Goal: Task Accomplishment & Management: Manage account settings

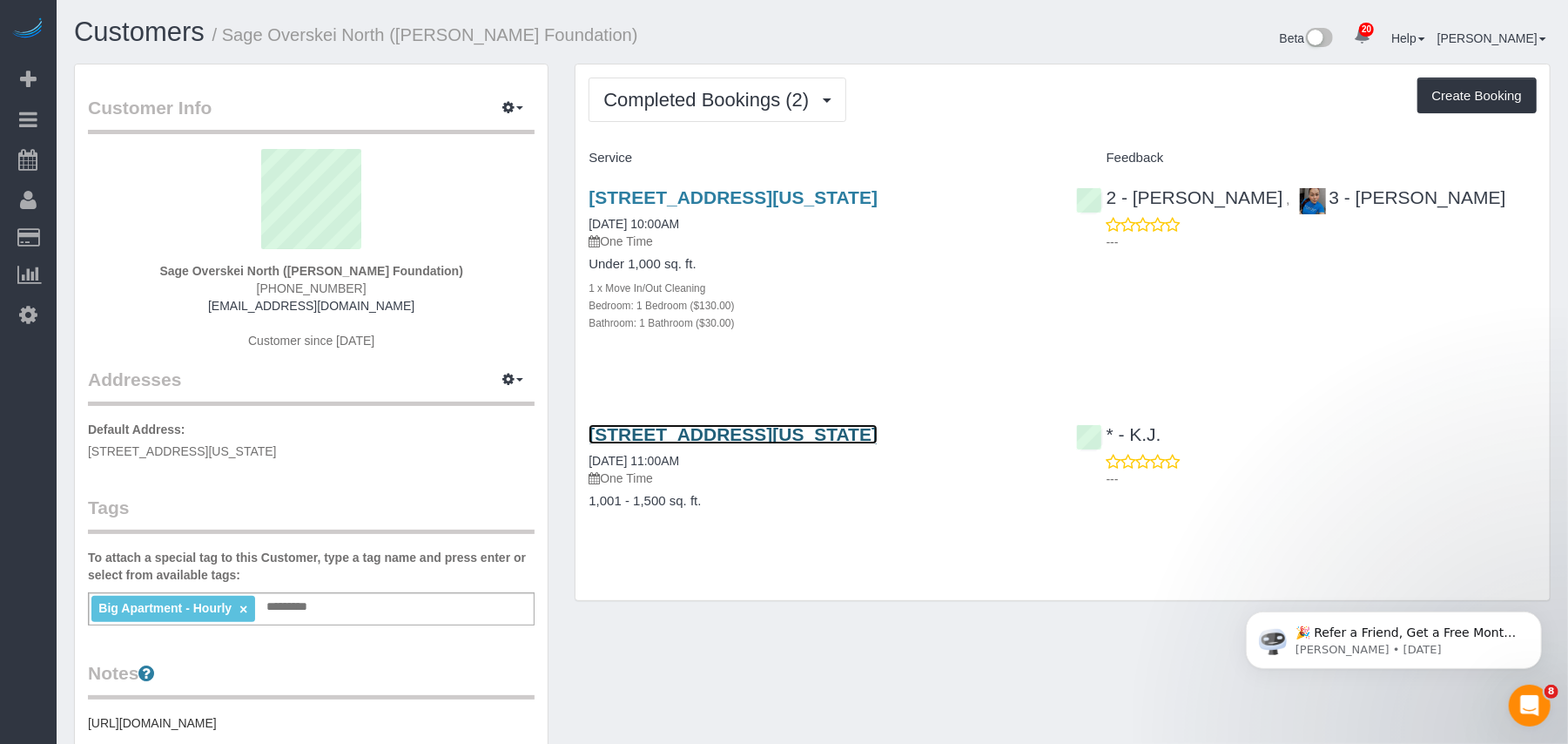
click at [727, 433] on link "188 East 64th Street, Apt. 1606, New York, NY 10065" at bounding box center [732, 434] width 289 height 20
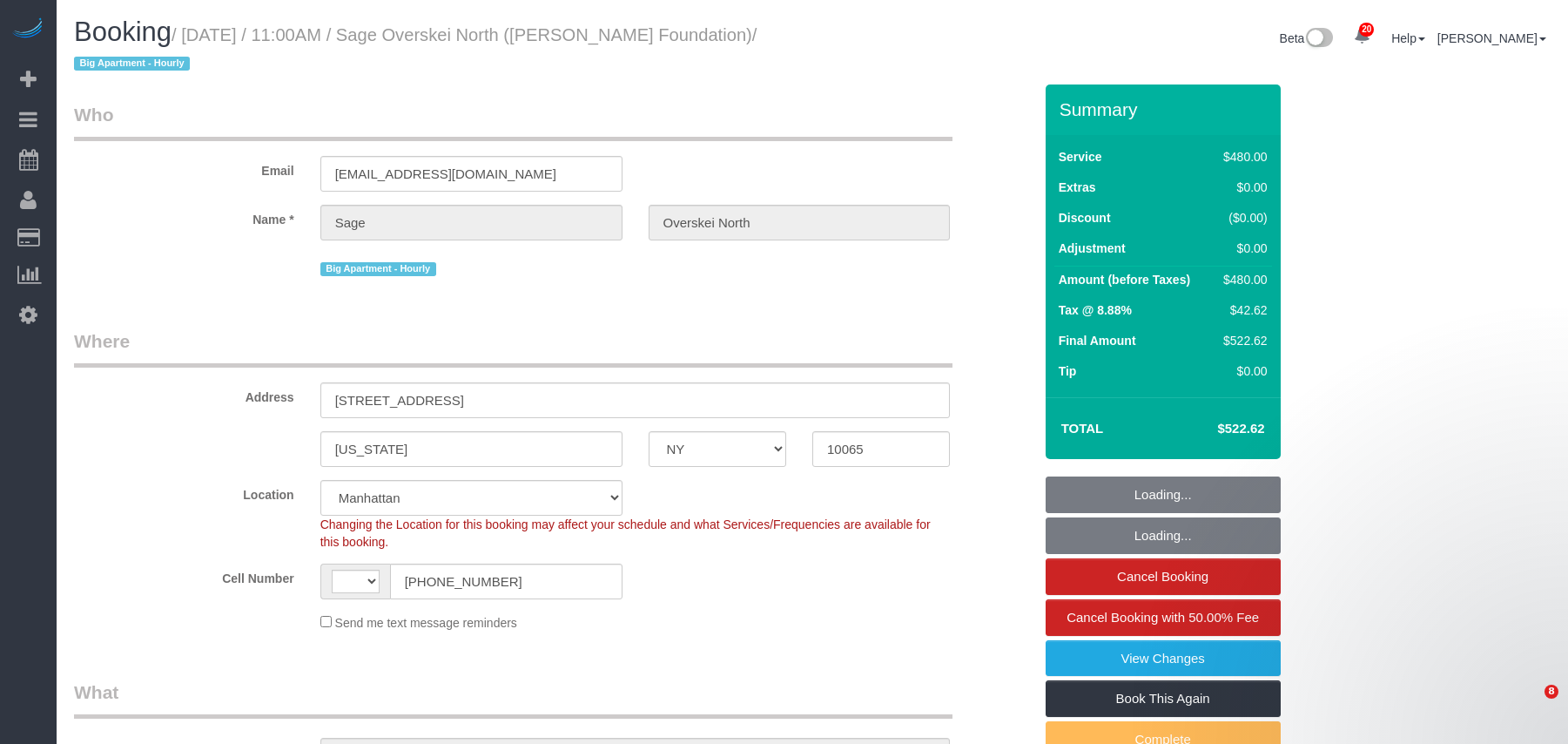
select select "NY"
select select "string:[GEOGRAPHIC_DATA]"
select select "string:stripe-pm_1RlDqk4VGloSiKo7LOwjfiaY"
select select "number:57"
select select "number:72"
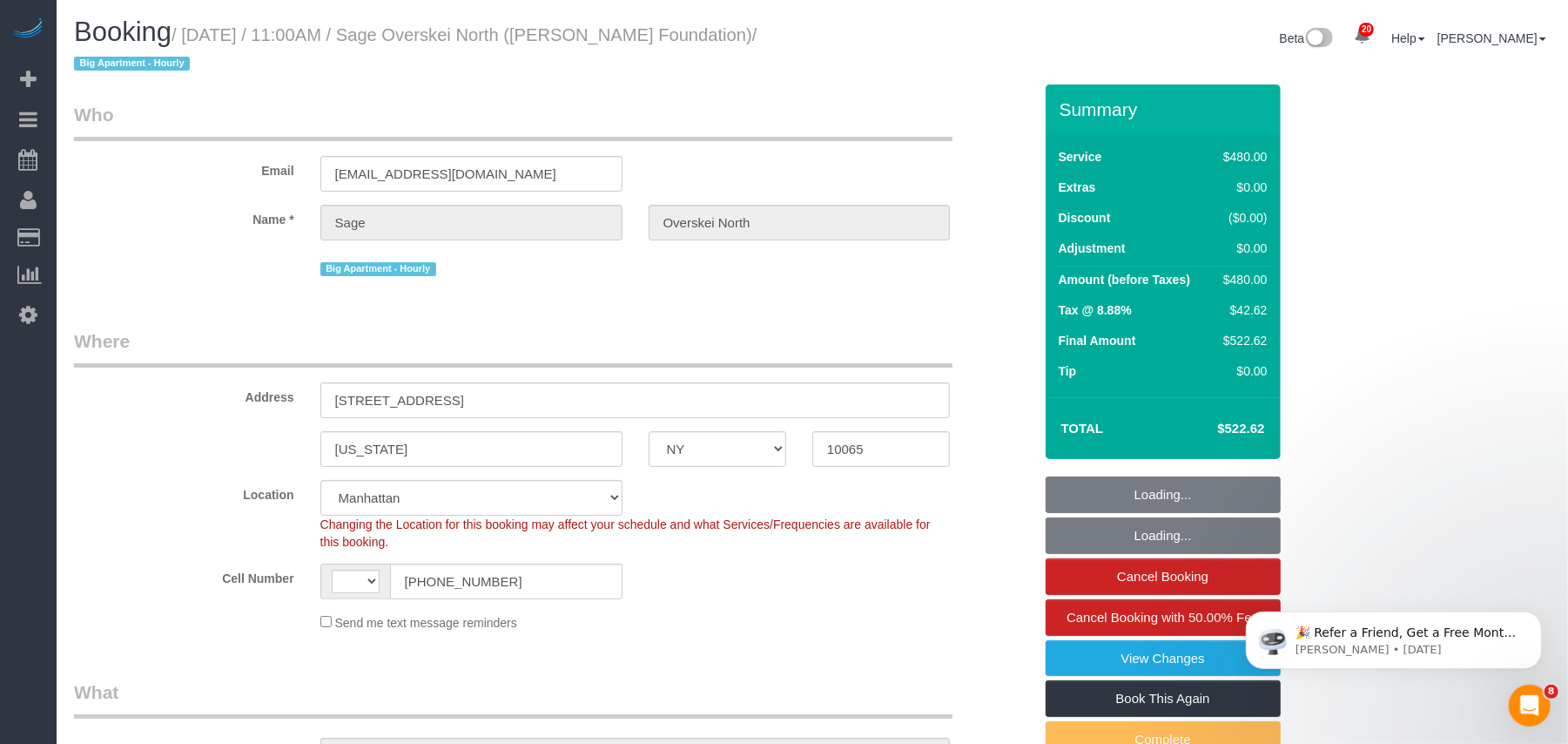
select select "number:15"
select select "number:7"
select select "object:956"
select select "2"
select select "180"
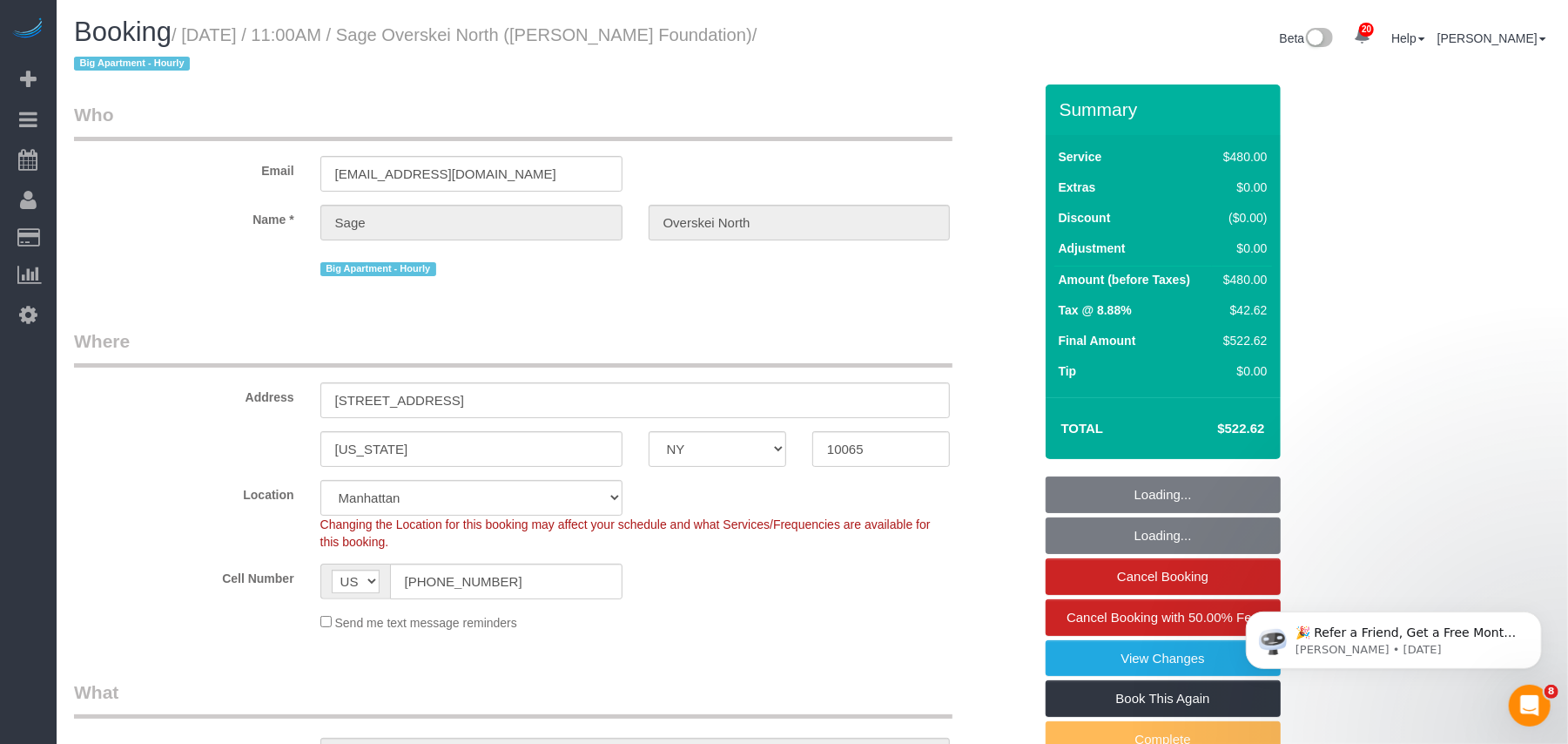
select select "object:1041"
select select "spot1"
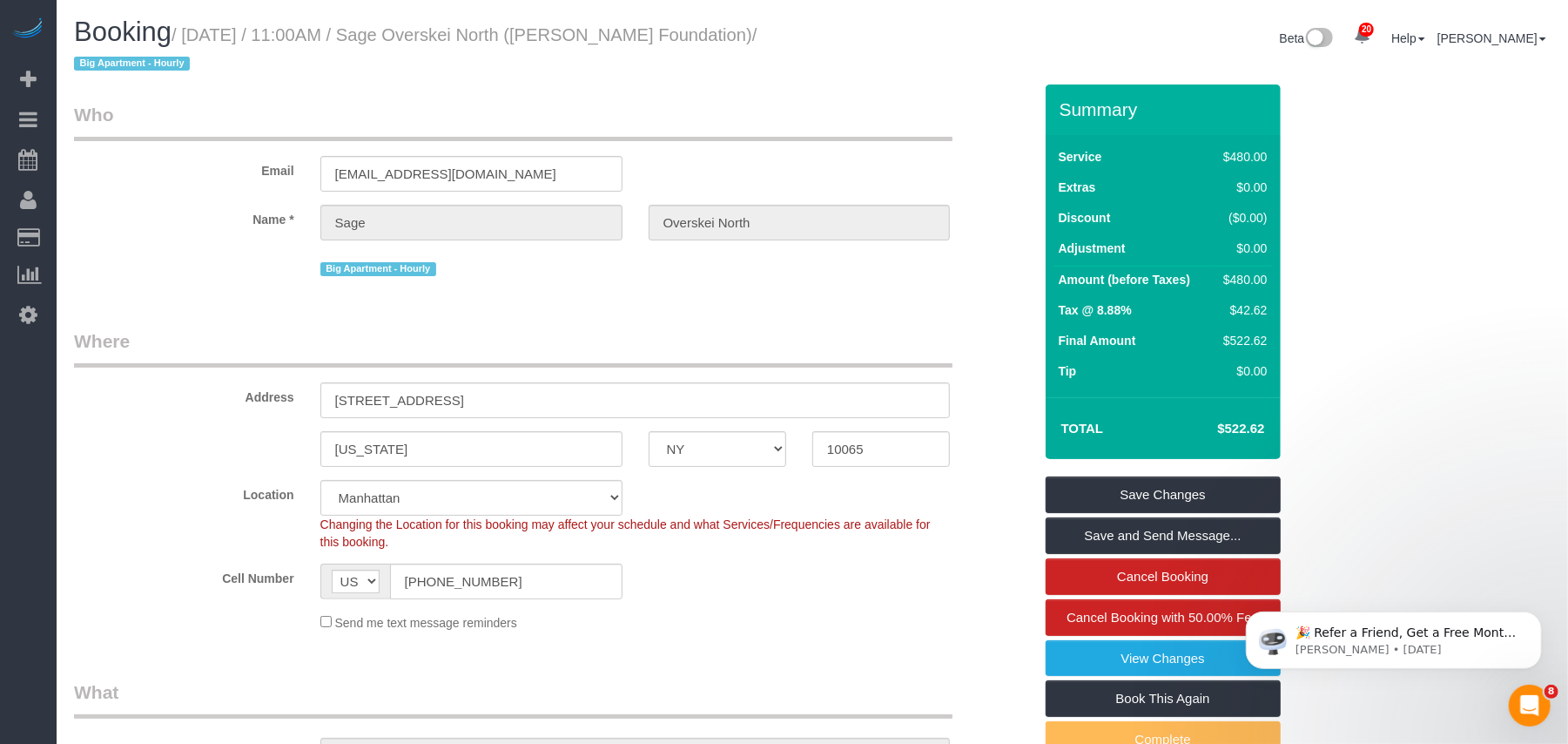
scroll to position [186, 0]
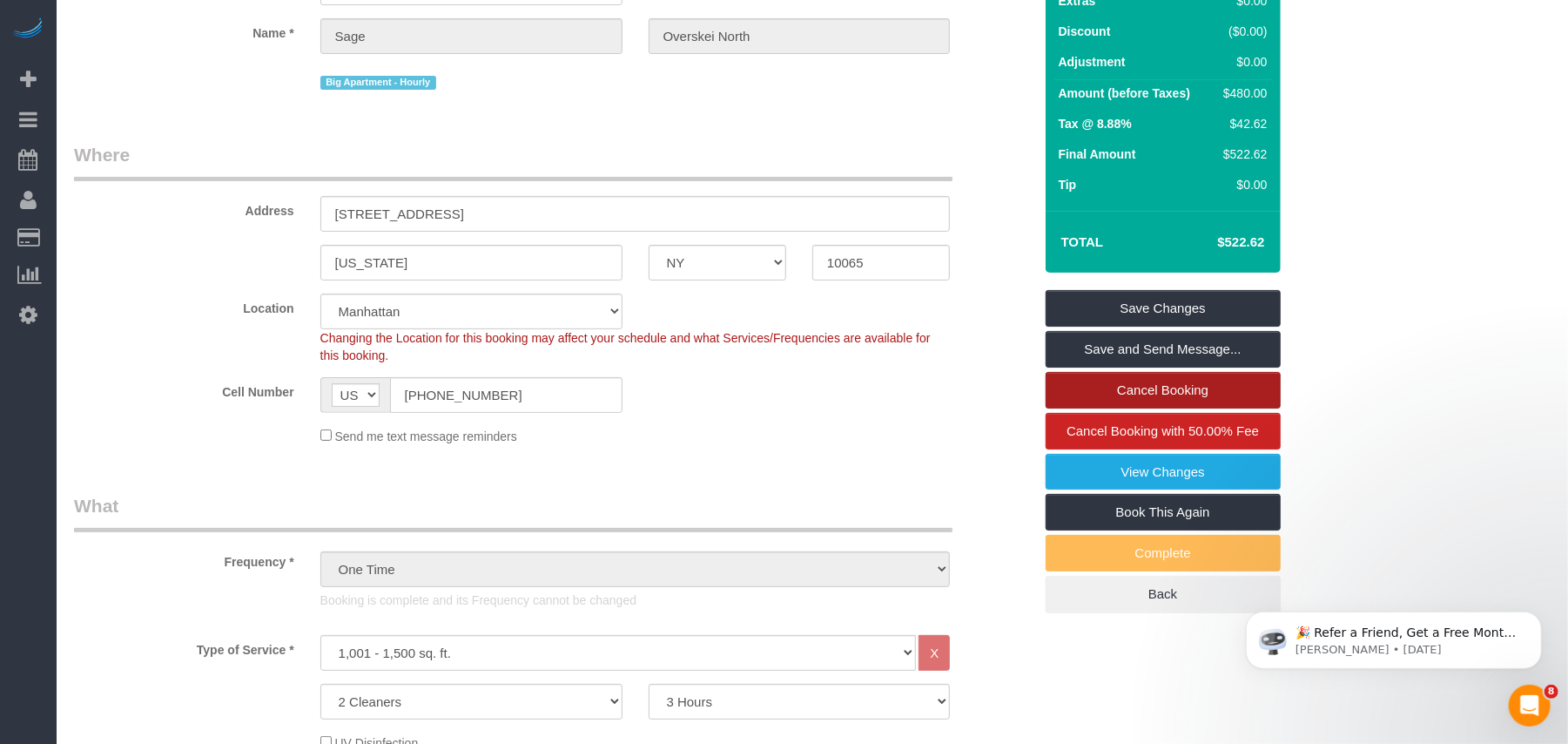
click at [1168, 387] on link "Cancel Booking" at bounding box center [1163, 390] width 236 height 37
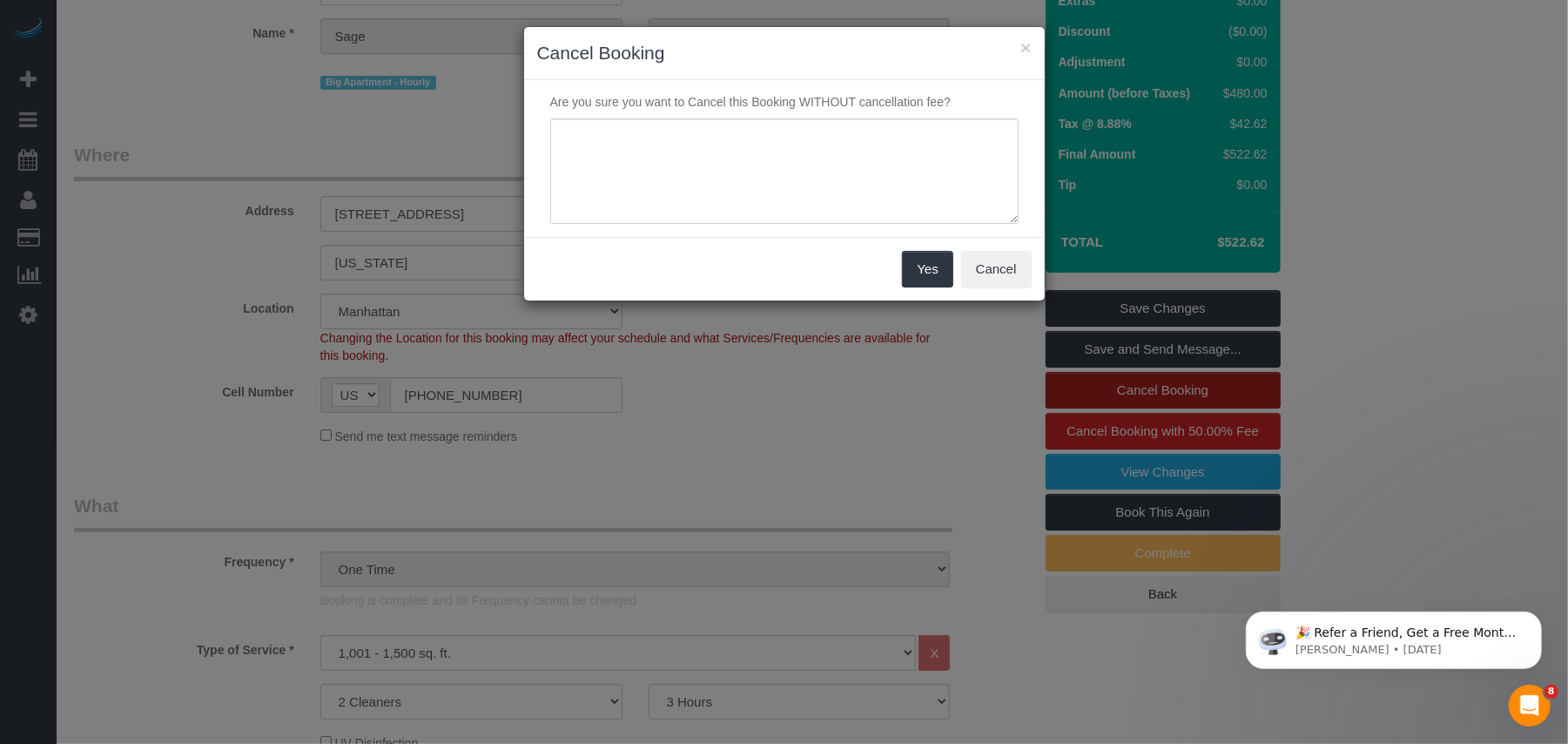
scroll to position [232, 0]
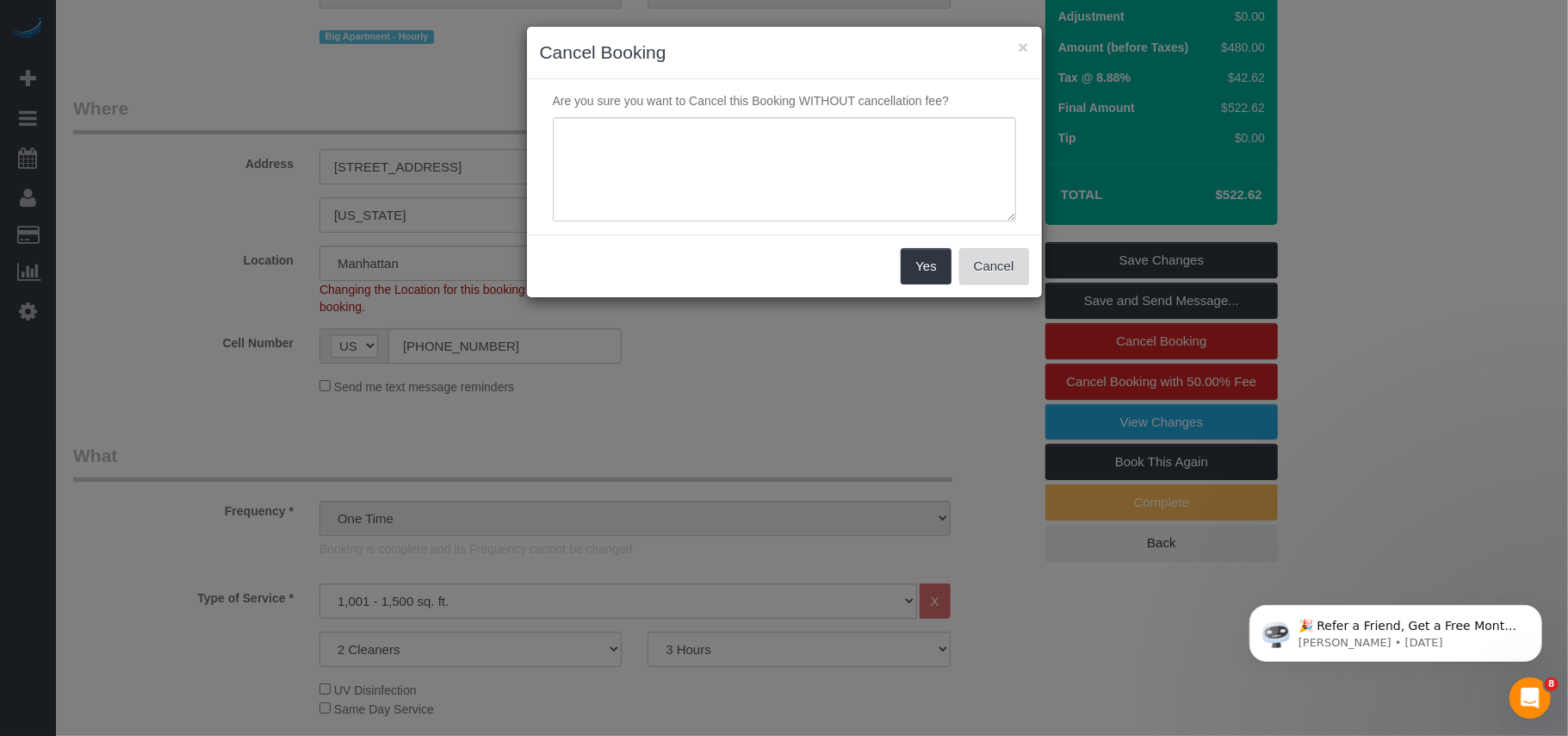
click at [1018, 276] on button "Cancel" at bounding box center [994, 266] width 70 height 36
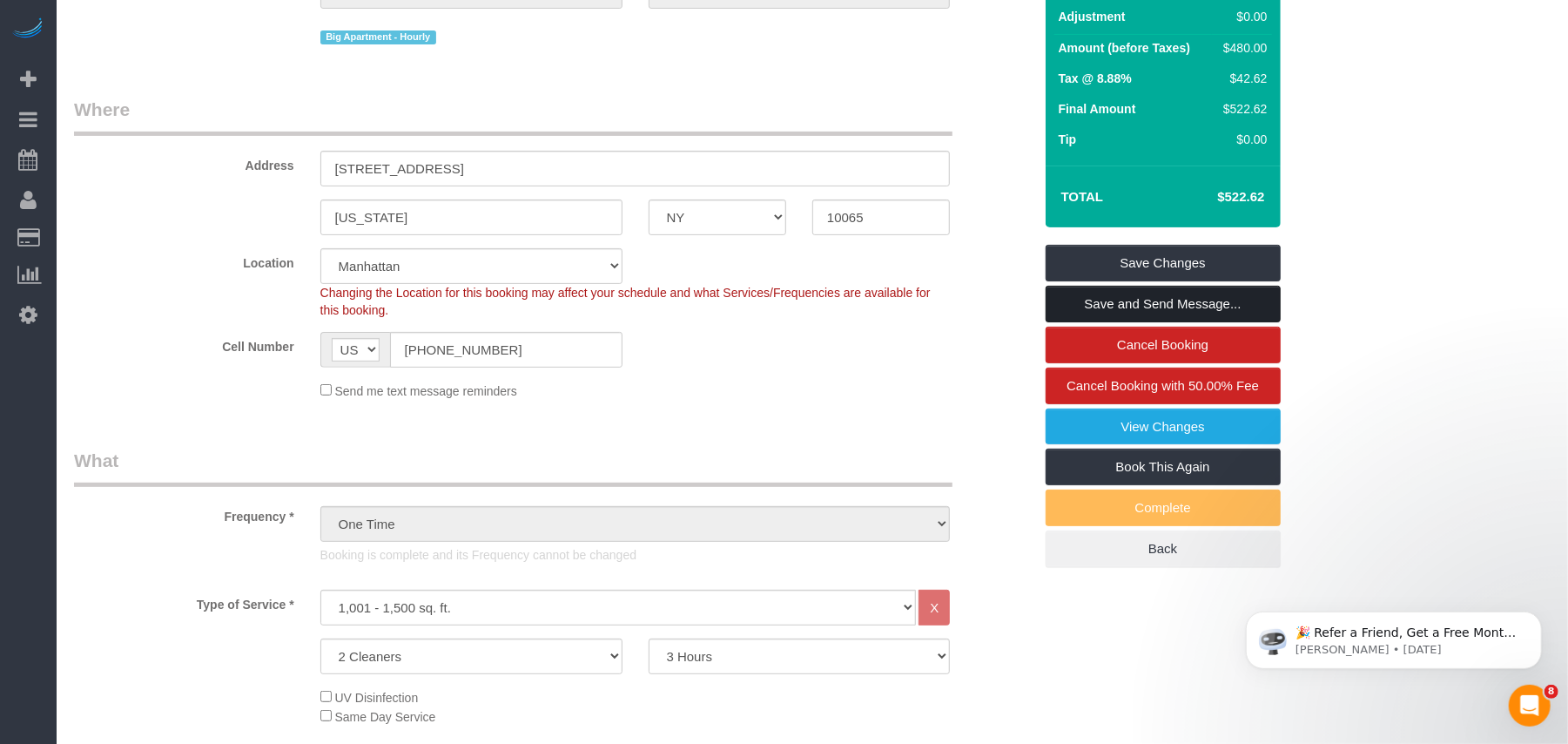
click at [1140, 305] on link "Save and Send Message..." at bounding box center [1163, 304] width 236 height 37
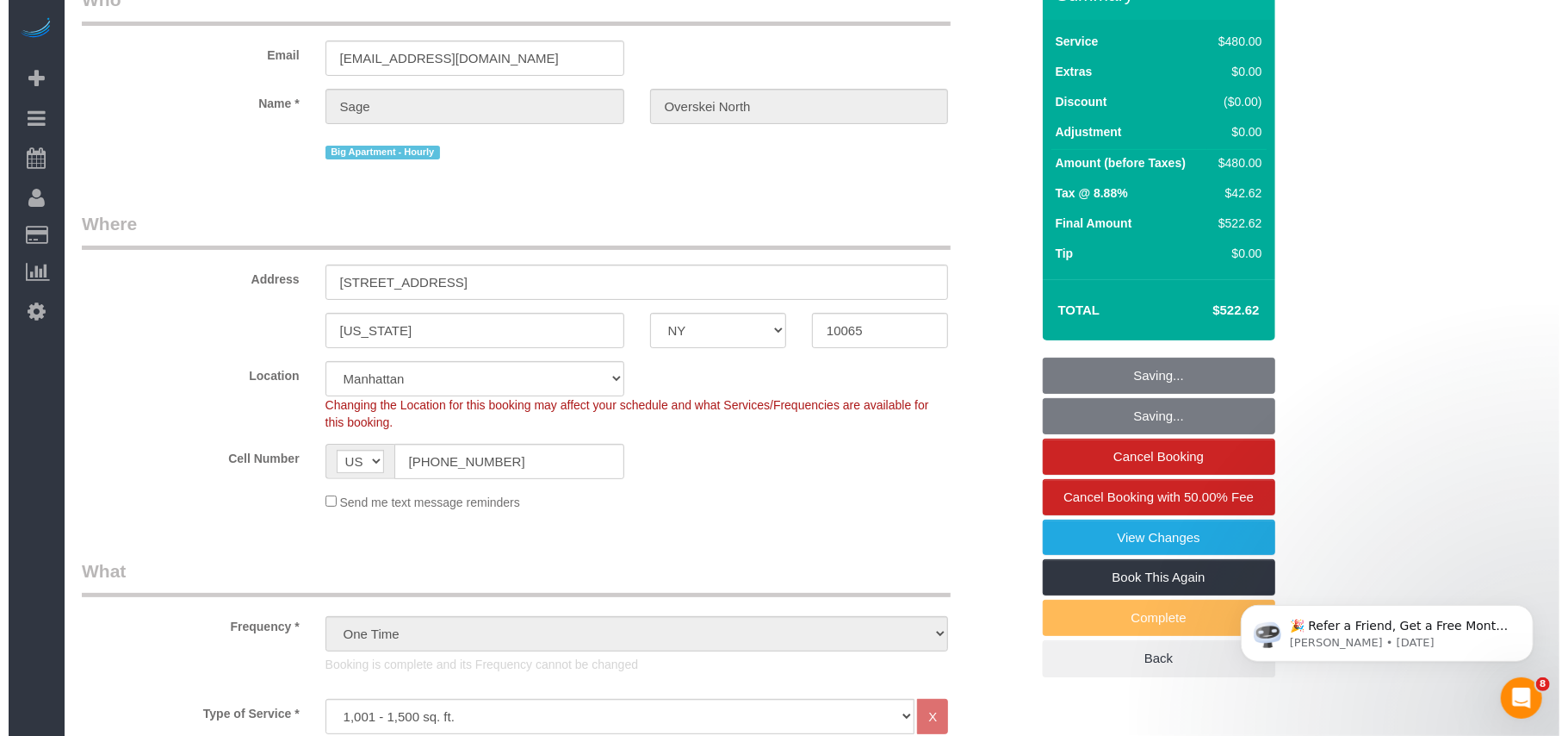
scroll to position [0, 0]
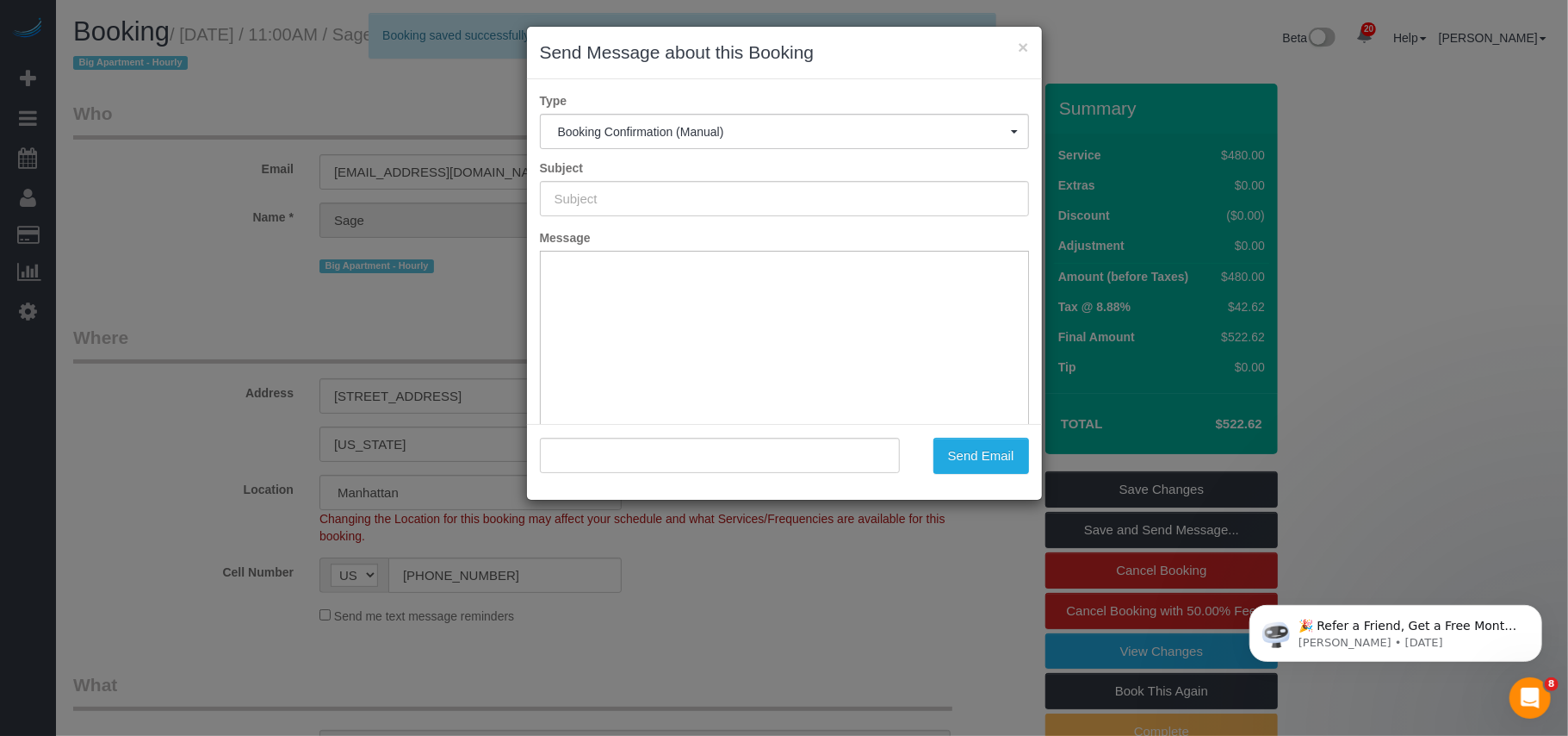
type input "Cleaning Confirmed for [DATE] 11:00am"
type input ""Sage Overskei North" <[EMAIL_ADDRESS][DOMAIN_NAME]>"
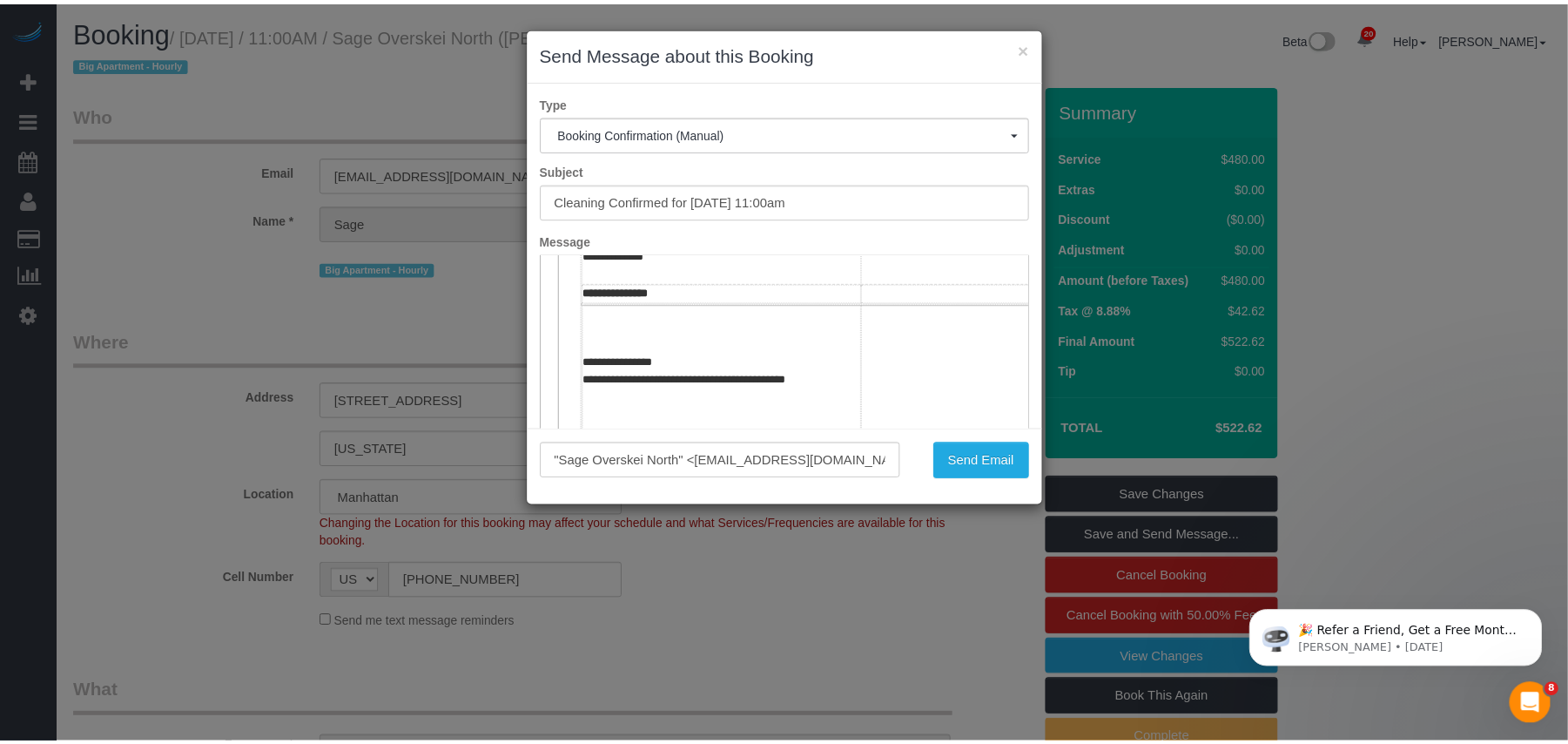
scroll to position [348, 0]
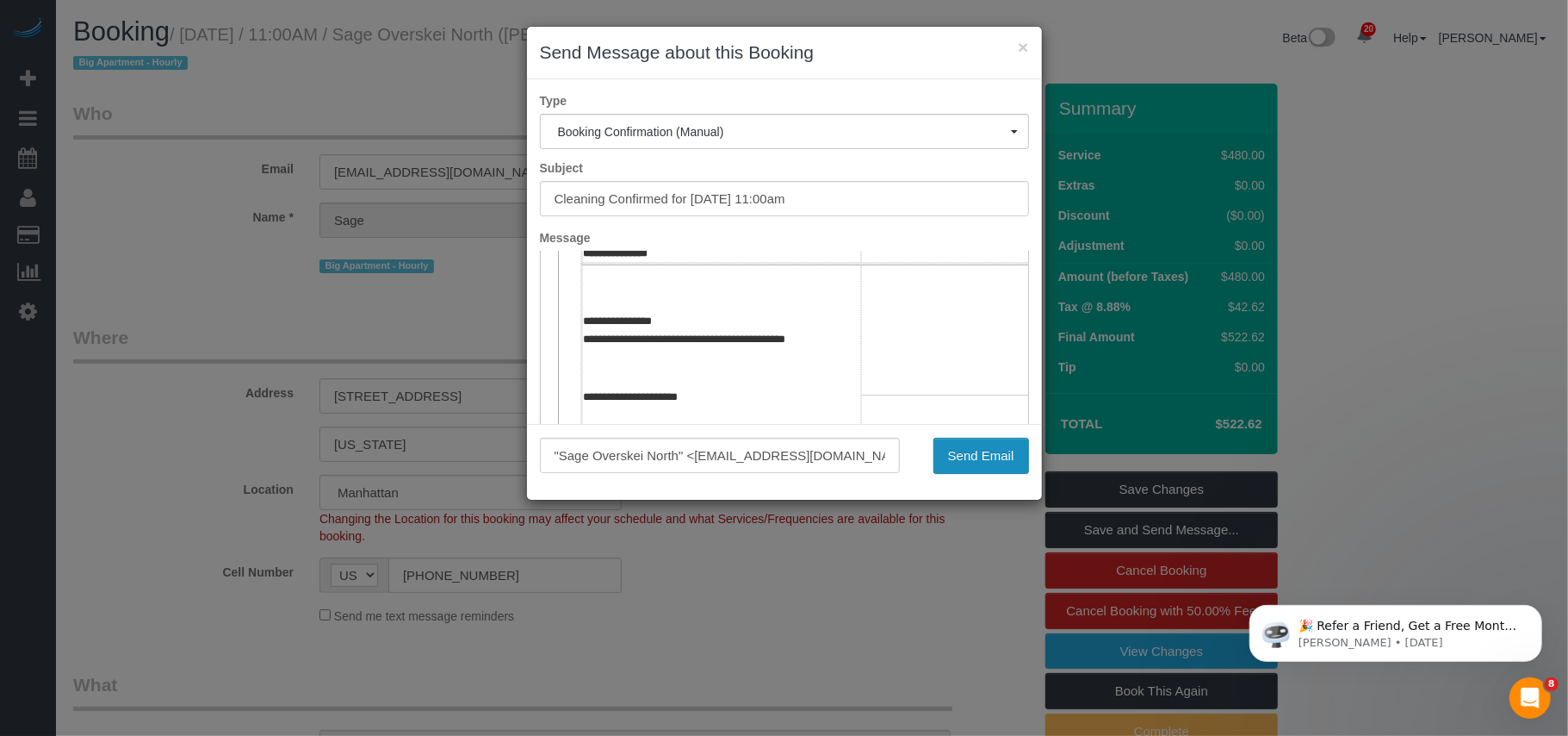
click at [972, 463] on button "Send Email" at bounding box center [981, 456] width 95 height 36
